Goal: Task Accomplishment & Management: Use online tool/utility

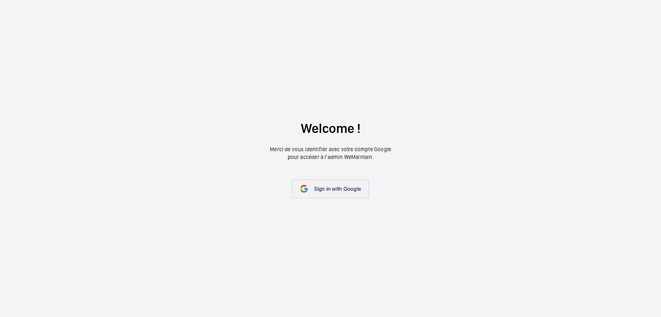
click at [324, 182] on link "Sign in with Google" at bounding box center [330, 188] width 77 height 19
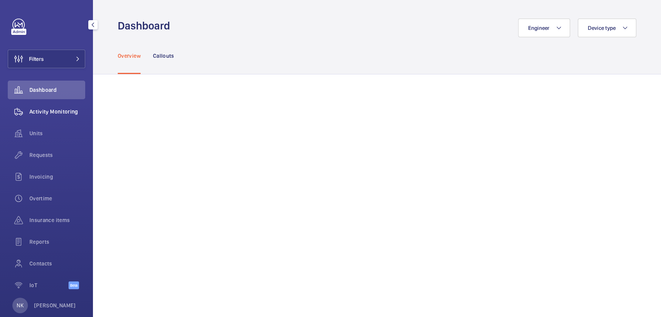
click at [38, 107] on div "Activity Monitoring" at bounding box center [46, 111] width 77 height 19
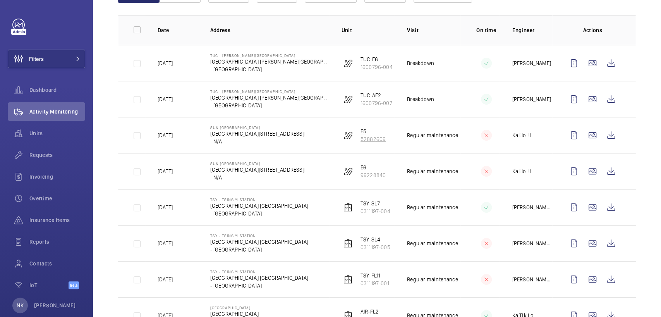
scroll to position [106, 0]
click at [371, 135] on p "52882609" at bounding box center [373, 139] width 25 height 8
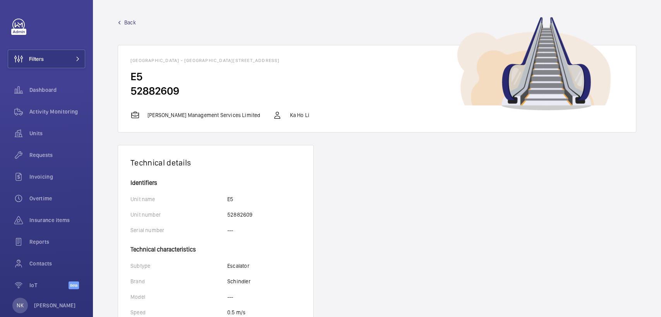
click at [130, 23] on span "Back" at bounding box center [130, 23] width 12 height 8
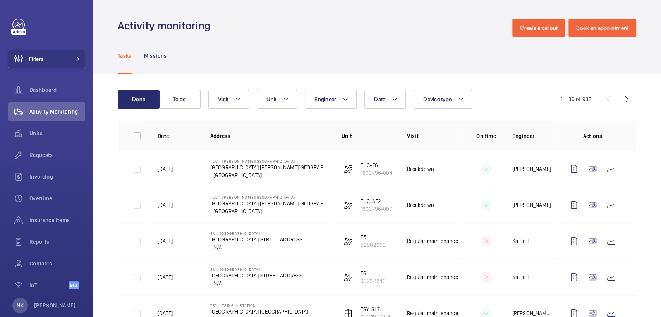
click at [161, 145] on th "Date" at bounding box center [171, 136] width 53 height 30
click at [604, 174] on wm-front-icon-button at bounding box center [611, 169] width 19 height 19
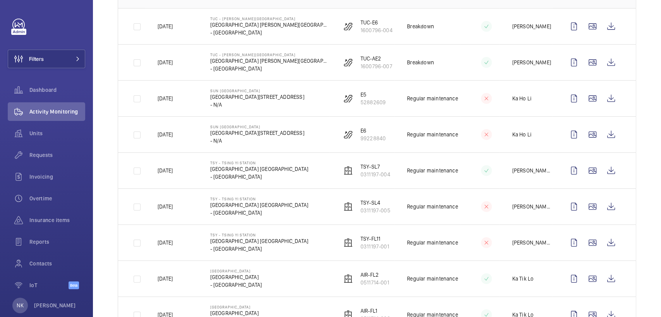
scroll to position [149, 0]
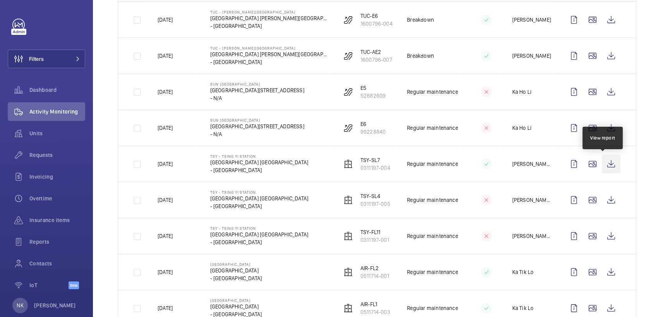
click at [607, 171] on wm-front-icon-button at bounding box center [611, 164] width 19 height 19
